Goal: Task Accomplishment & Management: Manage account settings

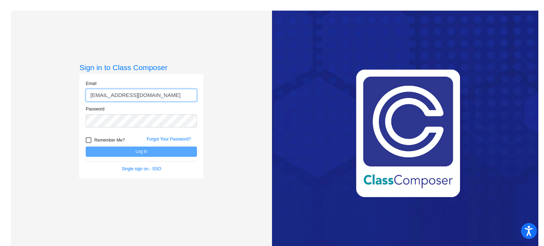
type input "[EMAIL_ADDRESS][DOMAIN_NAME]"
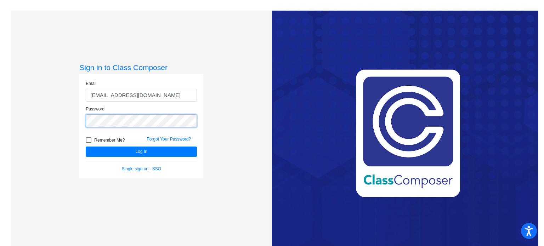
click at [86, 147] on button "Log In" at bounding box center [141, 152] width 111 height 10
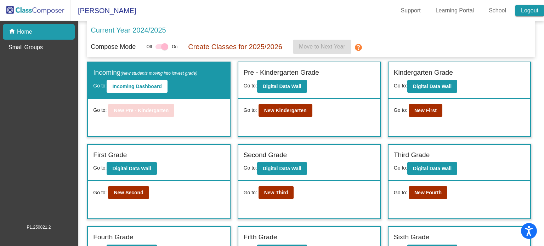
click at [537, 13] on link "Logout" at bounding box center [530, 10] width 29 height 11
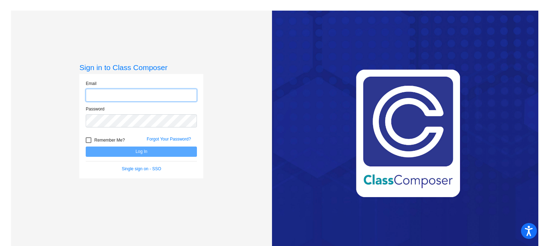
click at [130, 97] on input "email" at bounding box center [141, 95] width 111 height 13
type input "[EMAIL_ADDRESS][DOMAIN_NAME]"
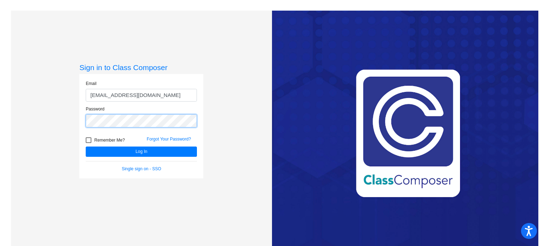
click at [86, 147] on button "Log In" at bounding box center [141, 152] width 111 height 10
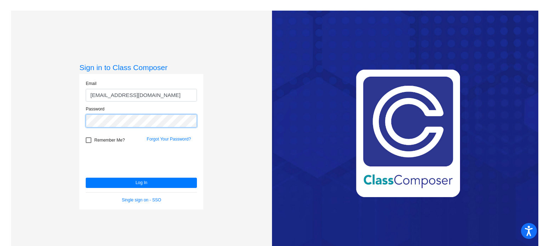
click at [86, 178] on button "Log In" at bounding box center [141, 183] width 111 height 10
